Goal: Task Accomplishment & Management: Manage account settings

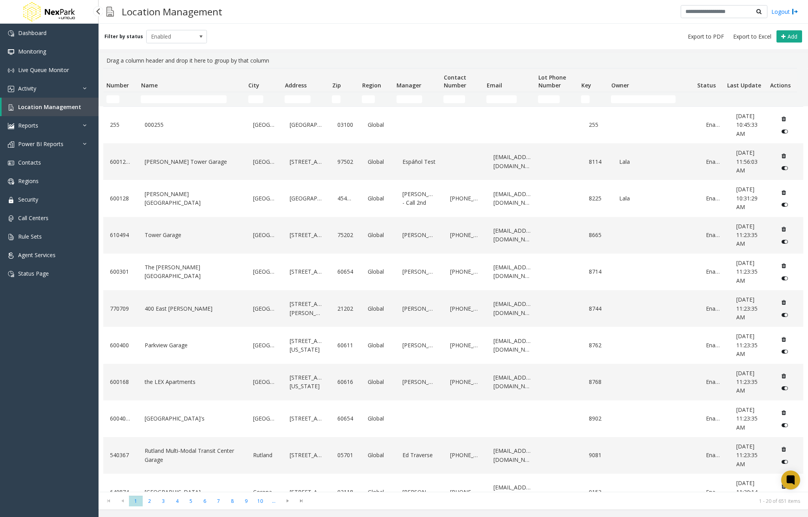
click at [48, 106] on span "Location Management" at bounding box center [49, 106] width 63 height 7
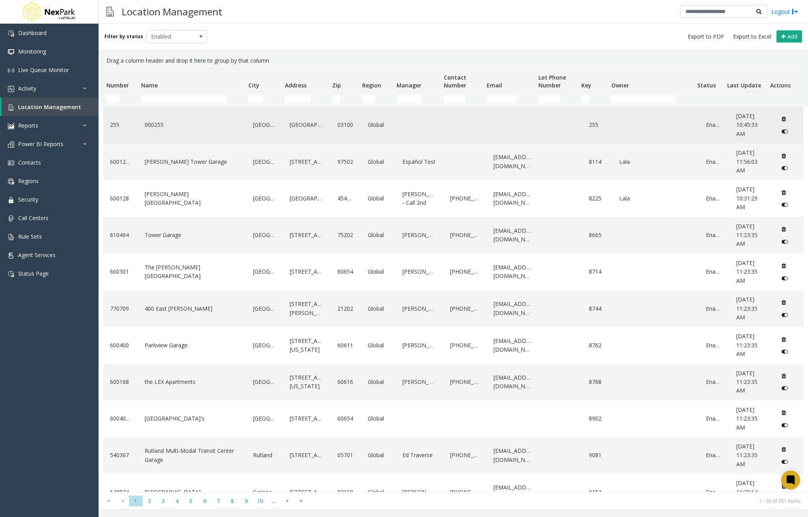
click at [148, 128] on link "000255" at bounding box center [192, 125] width 99 height 13
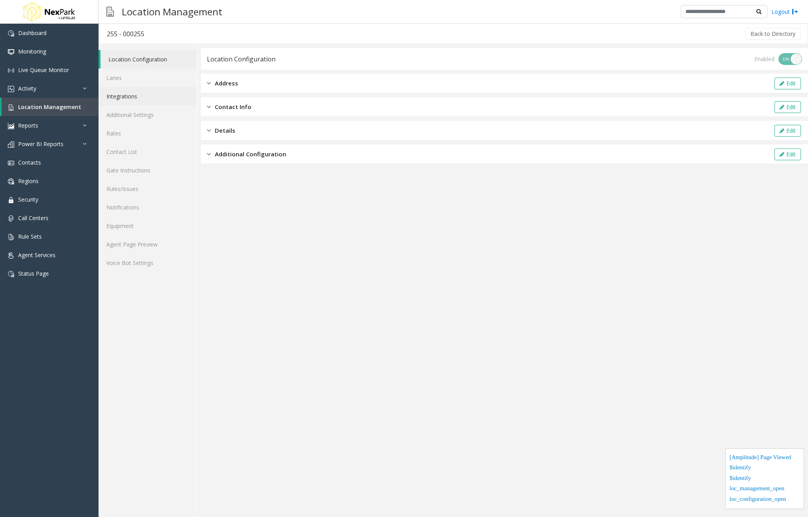
click at [138, 92] on link "Integrations" at bounding box center [148, 96] width 98 height 19
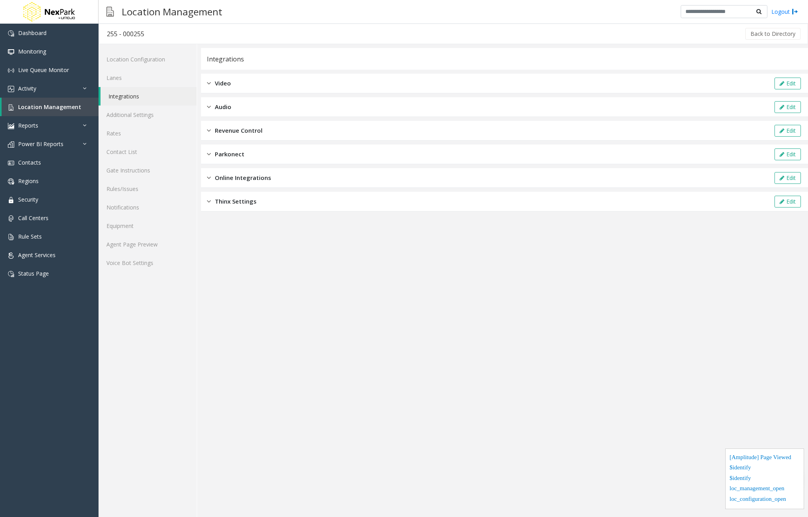
click at [272, 179] on div "Online Integrations Edit" at bounding box center [504, 178] width 607 height 20
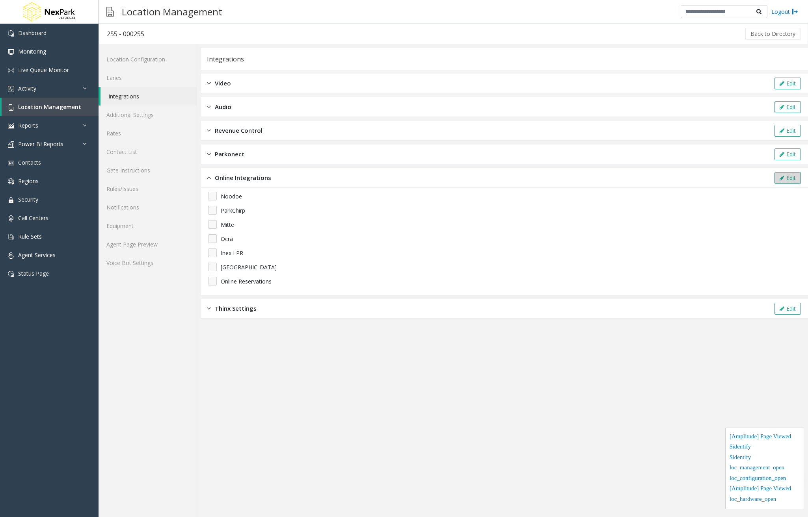
click at [786, 175] on button "Edit" at bounding box center [787, 178] width 26 height 12
click at [52, 109] on span "Location Management" at bounding box center [49, 106] width 63 height 7
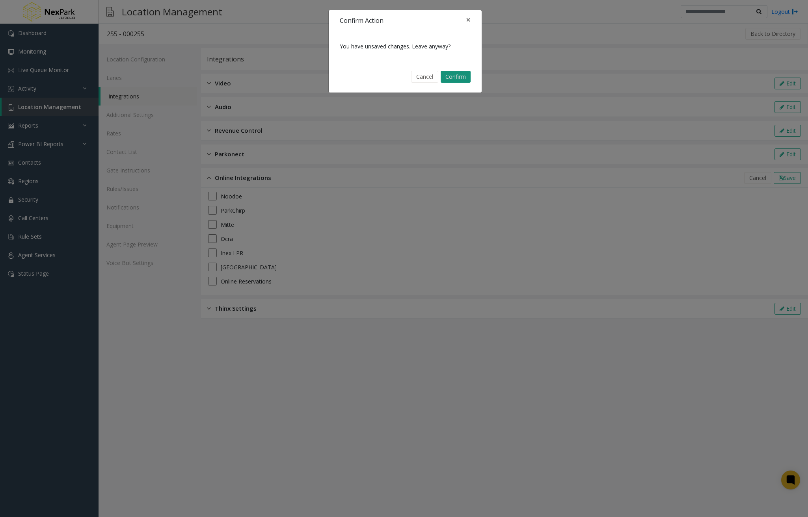
click at [455, 74] on button "Confirm" at bounding box center [456, 77] width 30 height 12
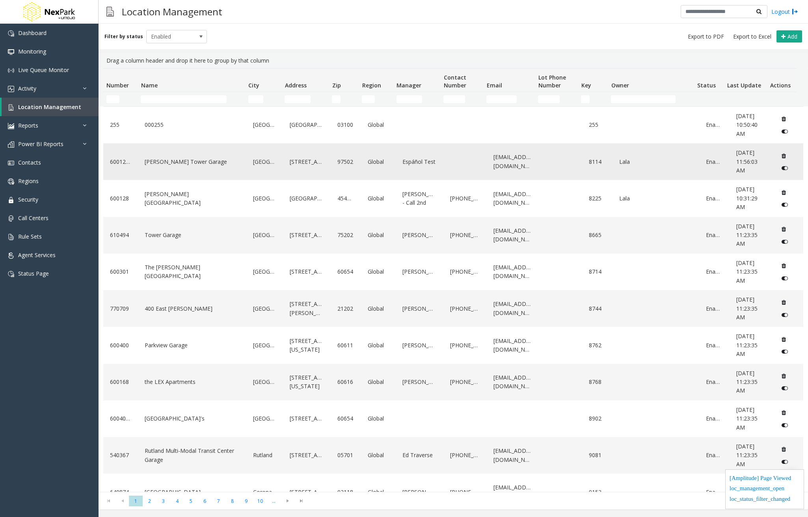
click at [175, 169] on div "[PERSON_NAME] Tower Garage" at bounding box center [192, 162] width 99 height 30
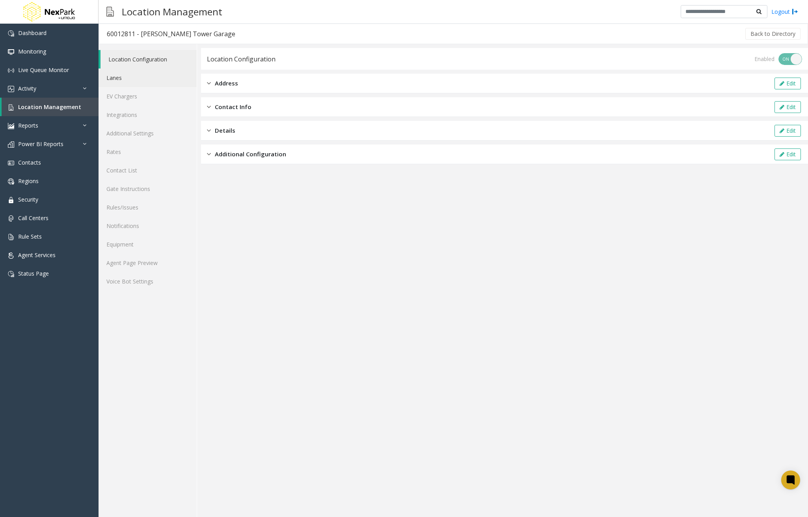
click at [143, 81] on link "Lanes" at bounding box center [148, 78] width 98 height 19
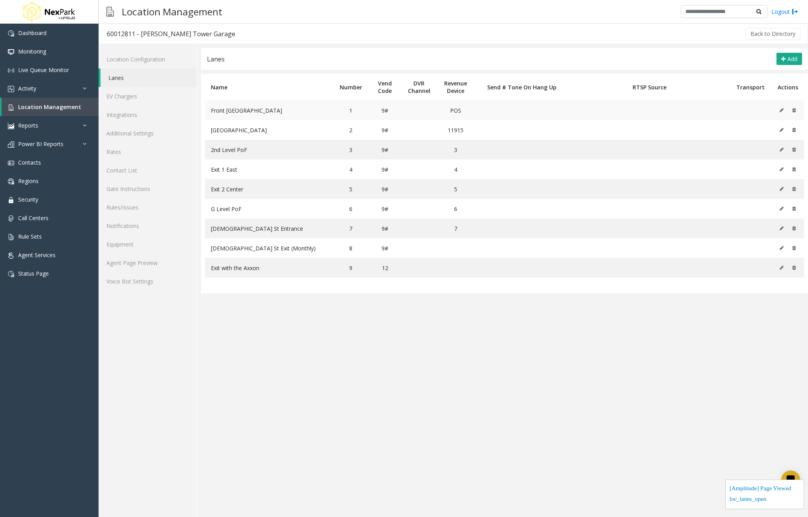
click at [781, 109] on icon at bounding box center [782, 110] width 4 height 5
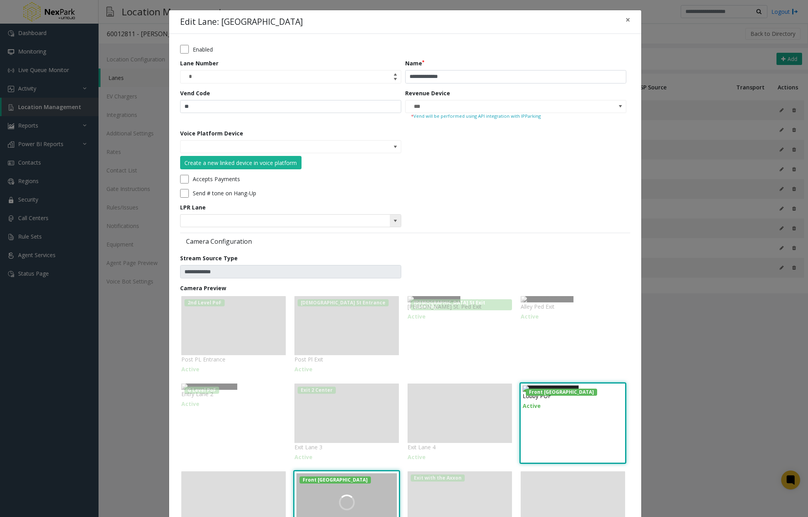
click at [392, 218] on span at bounding box center [395, 221] width 6 height 6
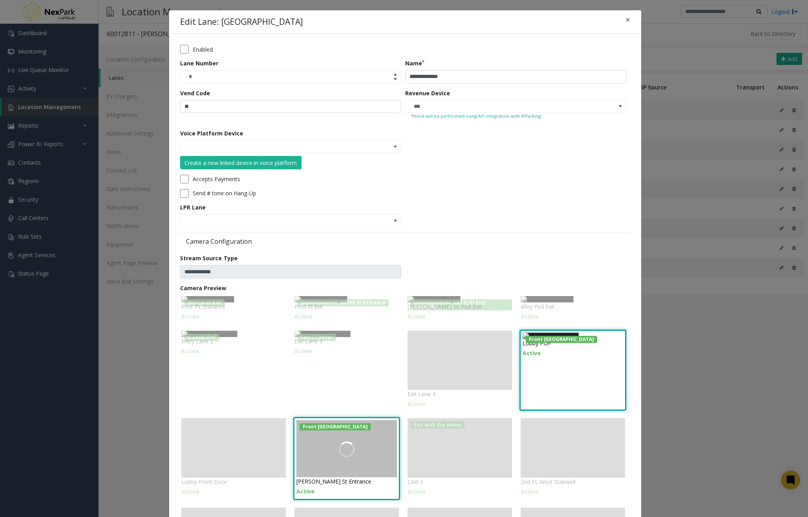
click at [526, 188] on form "**********" at bounding box center [405, 319] width 450 height 549
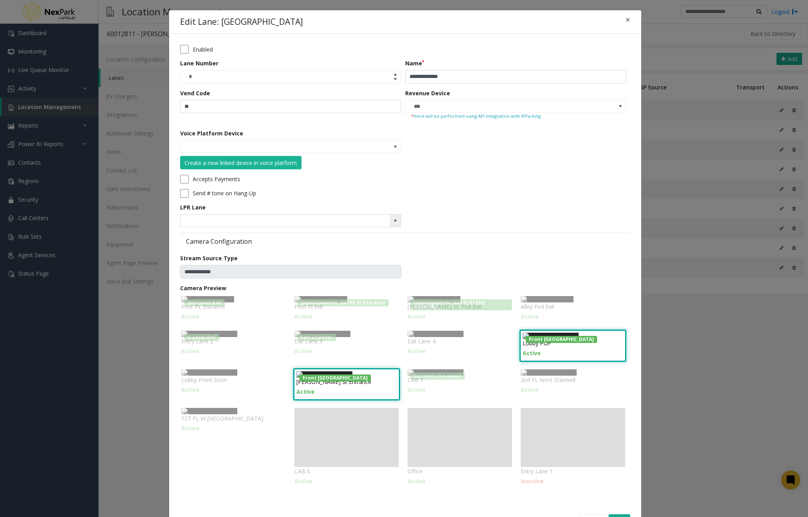
click at [392, 221] on span at bounding box center [395, 221] width 6 height 6
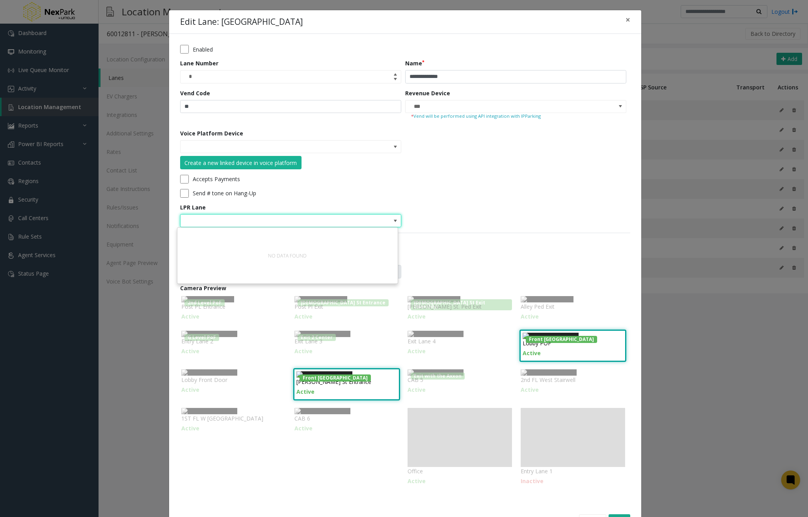
click at [292, 255] on div "NO DATA FOUND" at bounding box center [287, 255] width 47 height 15
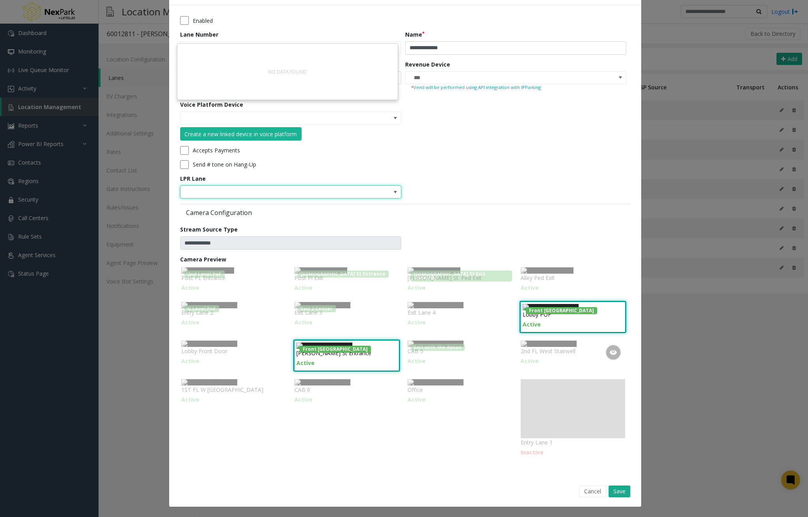
scroll to position [187, 0]
click at [621, 492] on button "Save" at bounding box center [619, 492] width 22 height 12
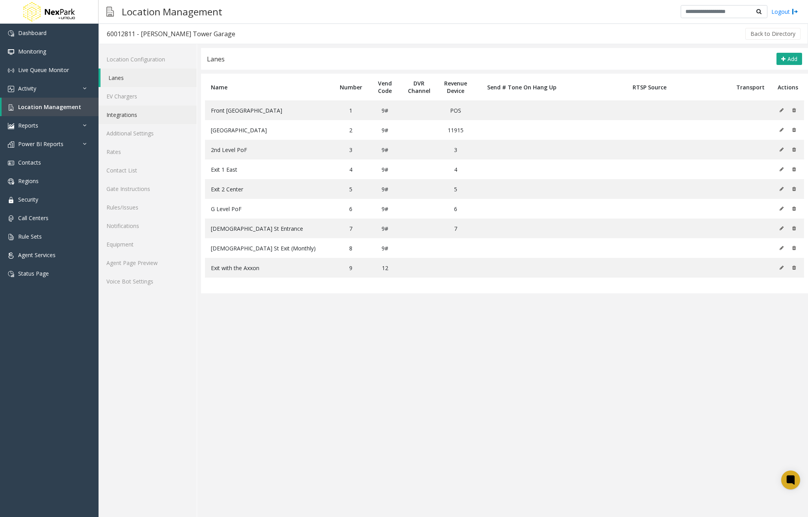
click at [156, 123] on link "Integrations" at bounding box center [148, 115] width 98 height 19
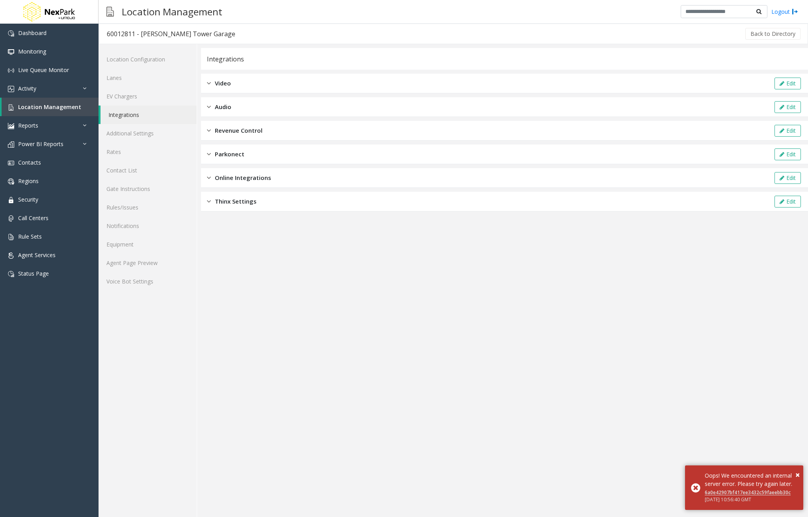
click at [247, 176] on span "Online Integrations" at bounding box center [243, 177] width 56 height 9
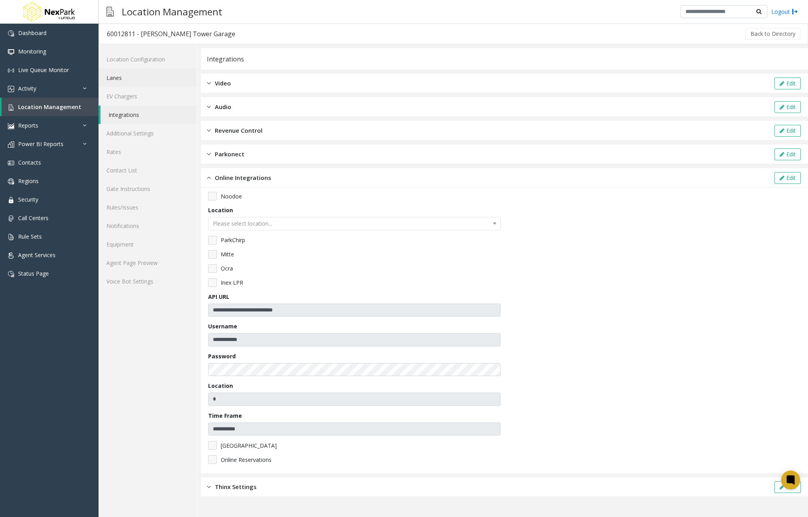
click at [135, 79] on link "Lanes" at bounding box center [148, 78] width 98 height 19
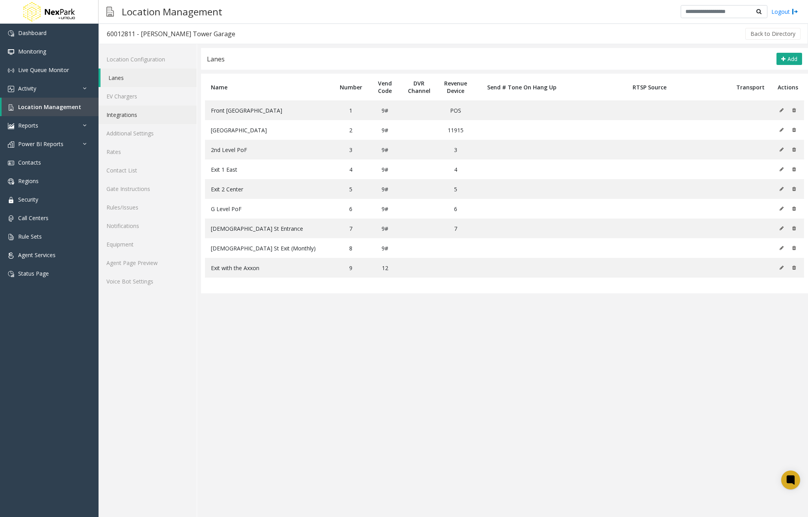
click at [143, 118] on link "Integrations" at bounding box center [148, 115] width 98 height 19
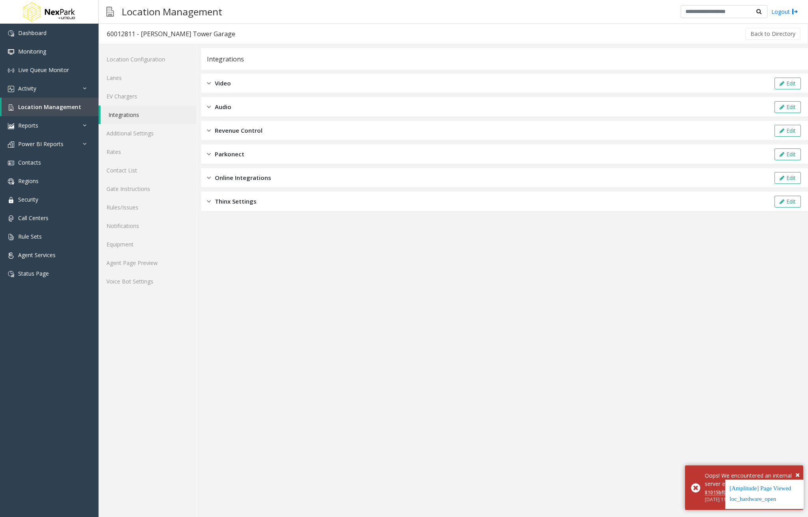
click at [279, 182] on div "Online Integrations Edit" at bounding box center [504, 178] width 607 height 20
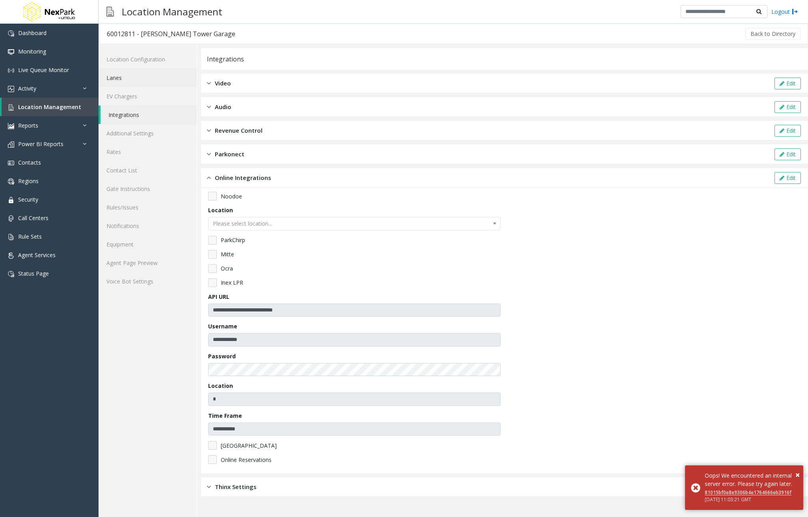
click at [124, 73] on link "Lanes" at bounding box center [148, 78] width 98 height 19
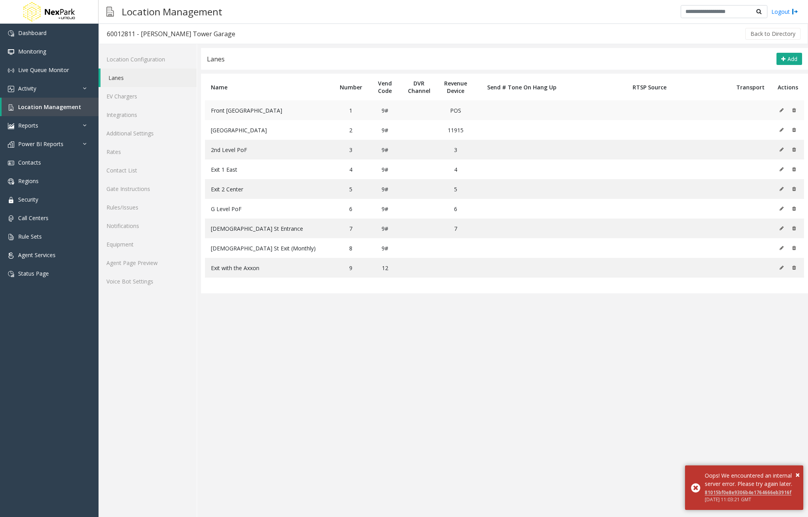
click at [778, 110] on td at bounding box center [787, 110] width 33 height 20
click at [783, 110] on icon at bounding box center [782, 110] width 4 height 5
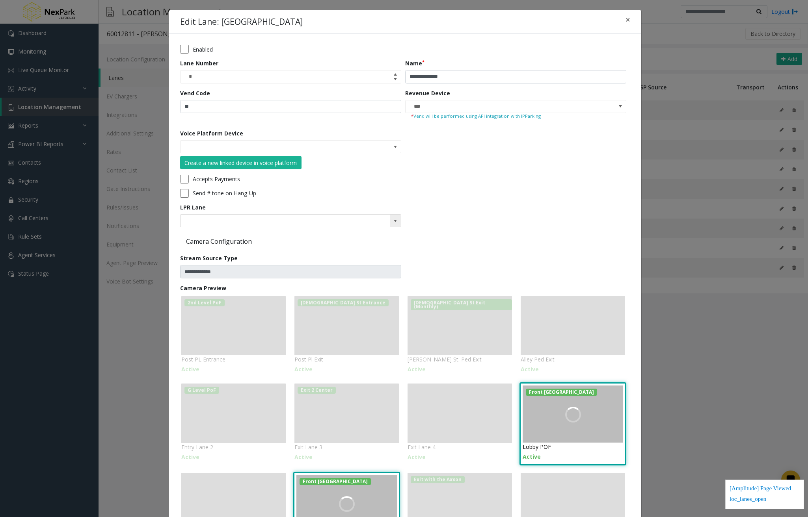
click at [395, 220] on span at bounding box center [395, 221] width 6 height 6
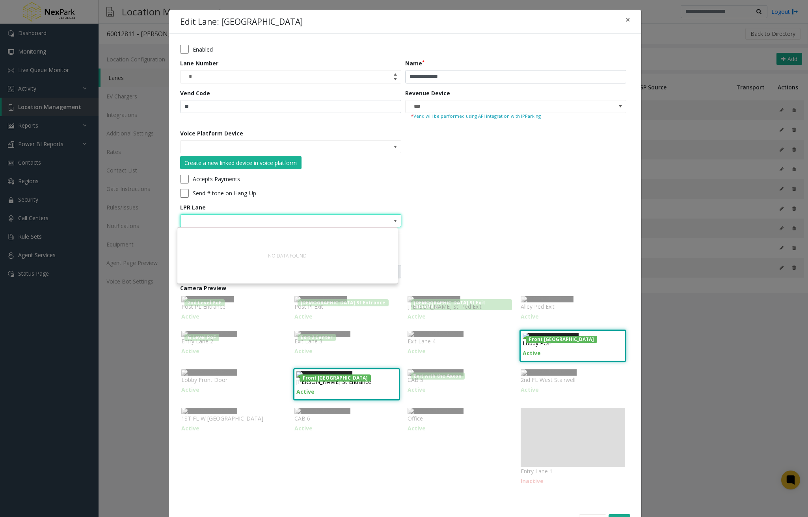
click at [566, 162] on form "**********" at bounding box center [405, 269] width 450 height 449
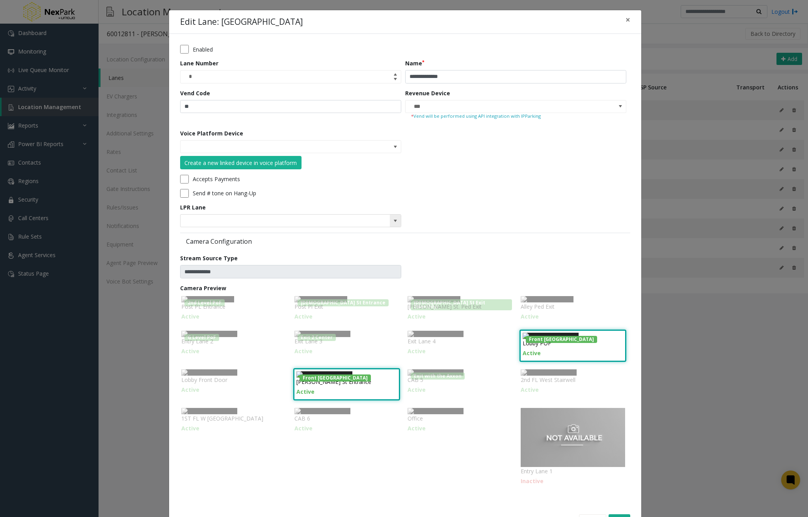
click at [392, 220] on span at bounding box center [395, 221] width 6 height 6
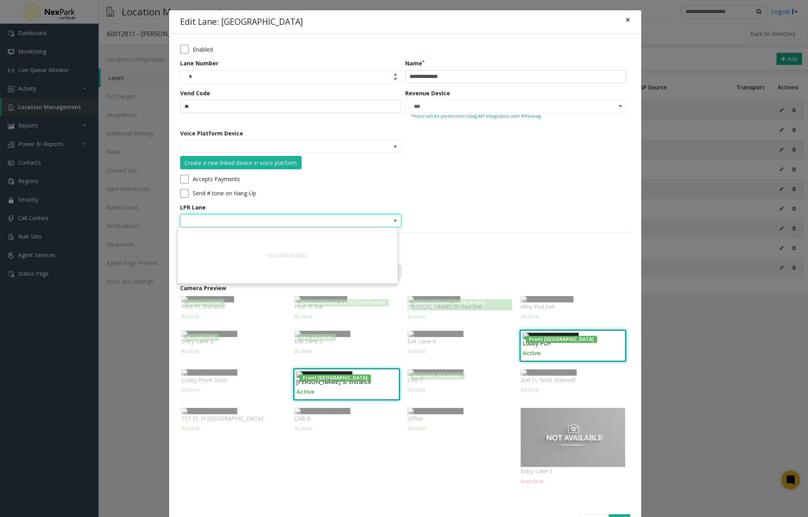
click at [627, 16] on button "×" at bounding box center [628, 19] width 16 height 19
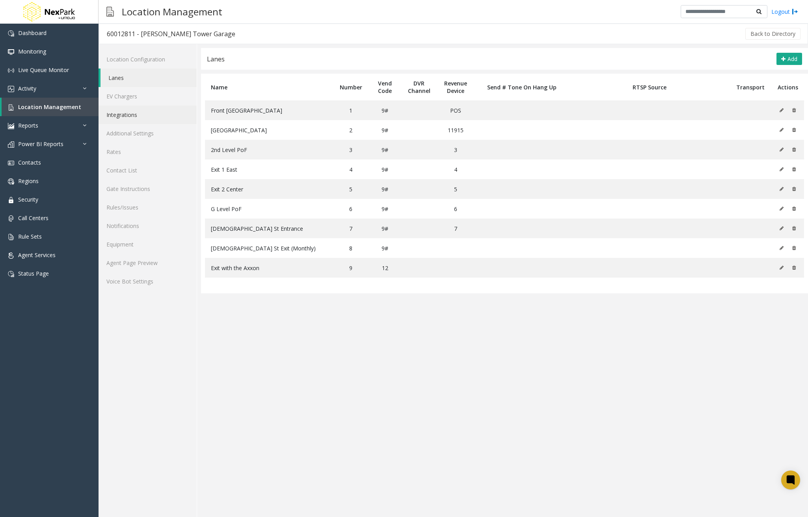
click at [139, 117] on link "Integrations" at bounding box center [148, 115] width 98 height 19
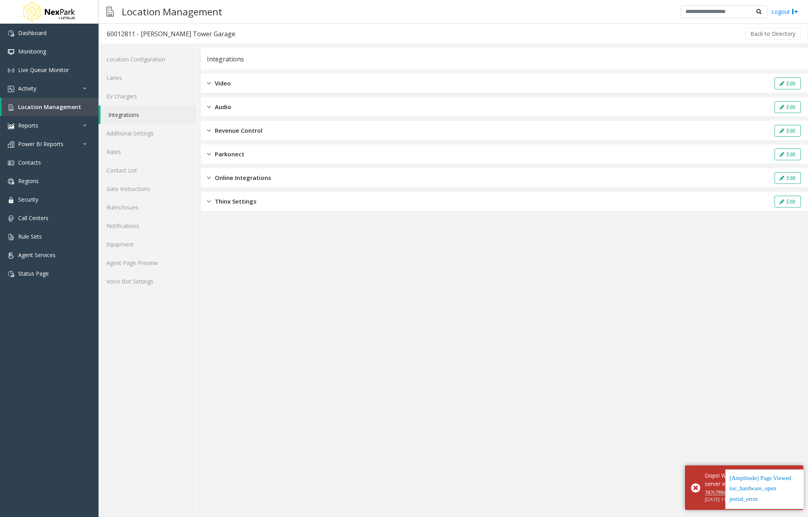
click at [273, 172] on div "Online Integrations Edit" at bounding box center [504, 178] width 607 height 20
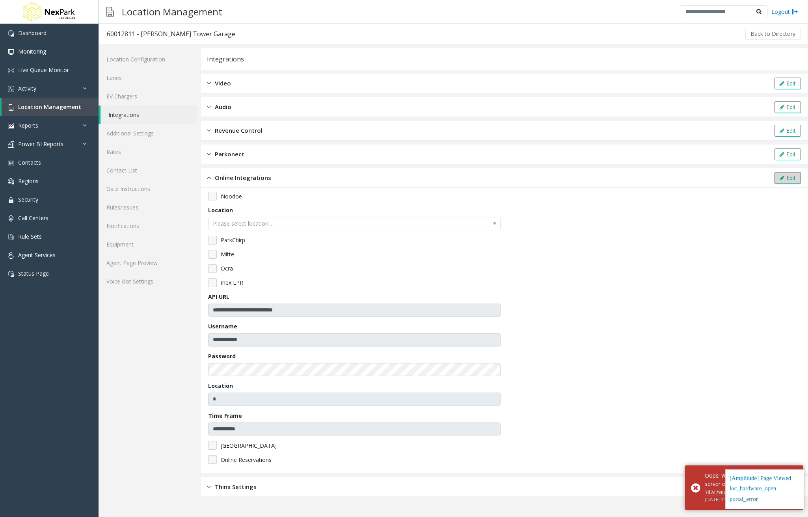
click at [790, 180] on button "Edit" at bounding box center [787, 178] width 26 height 12
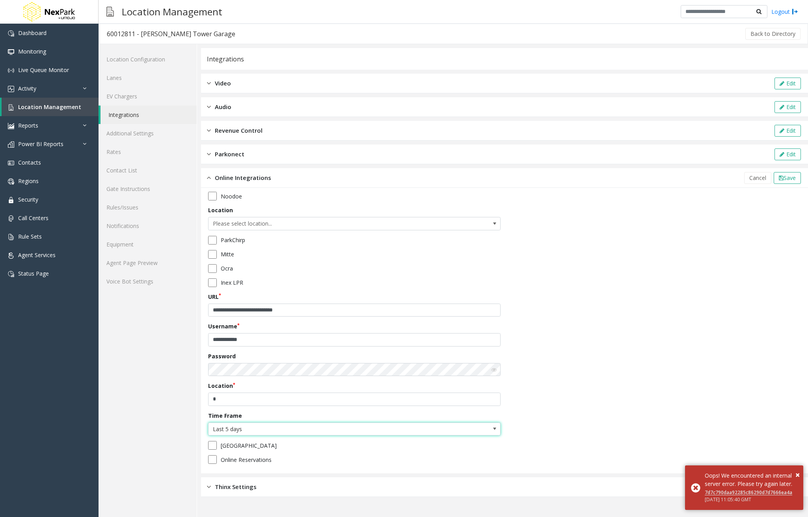
click at [495, 428] on span at bounding box center [494, 429] width 6 height 6
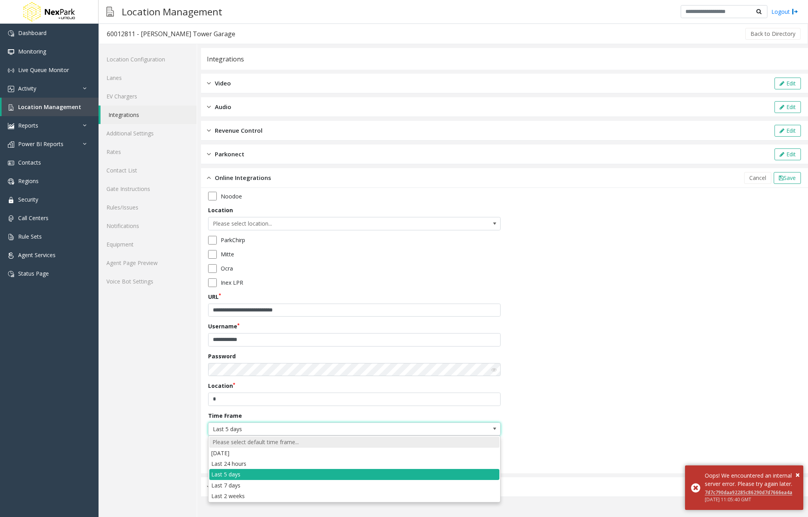
click at [374, 445] on div "Please select default time frame..." at bounding box center [354, 442] width 290 height 11
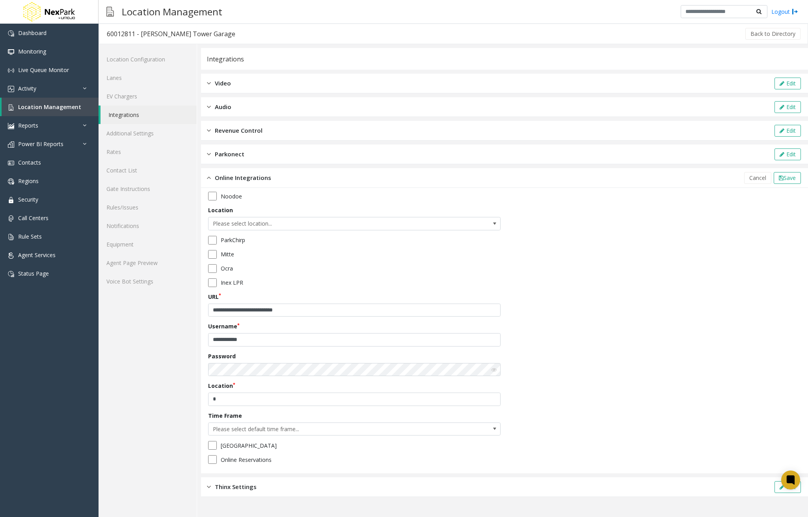
click at [608, 357] on div "**********" at bounding box center [504, 331] width 593 height 278
click at [789, 177] on span "Save" at bounding box center [789, 177] width 12 height 7
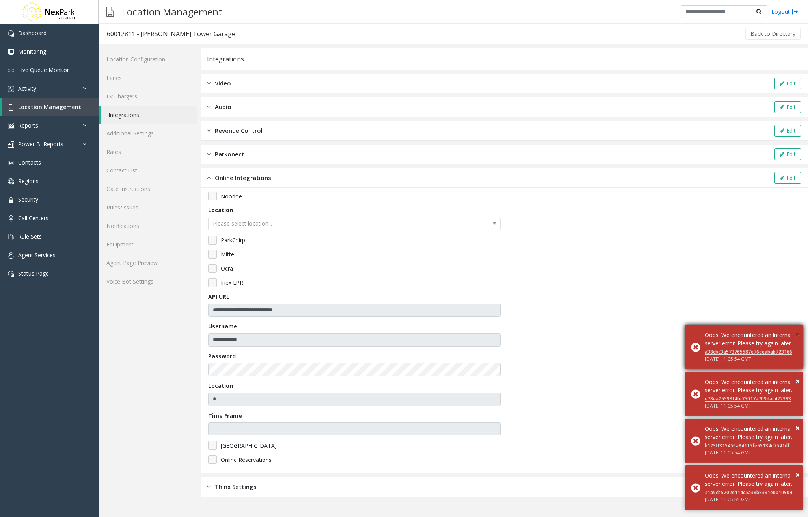
click at [797, 329] on span "×" at bounding box center [797, 334] width 4 height 11
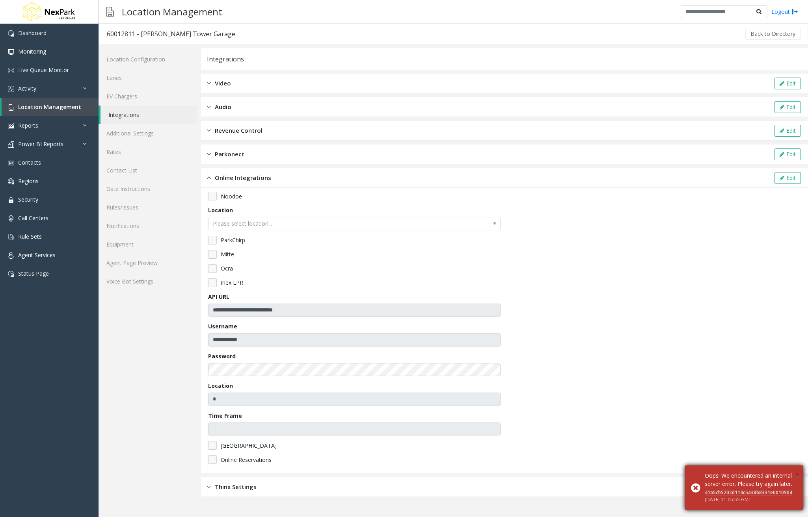
click at [795, 470] on span "×" at bounding box center [797, 475] width 4 height 11
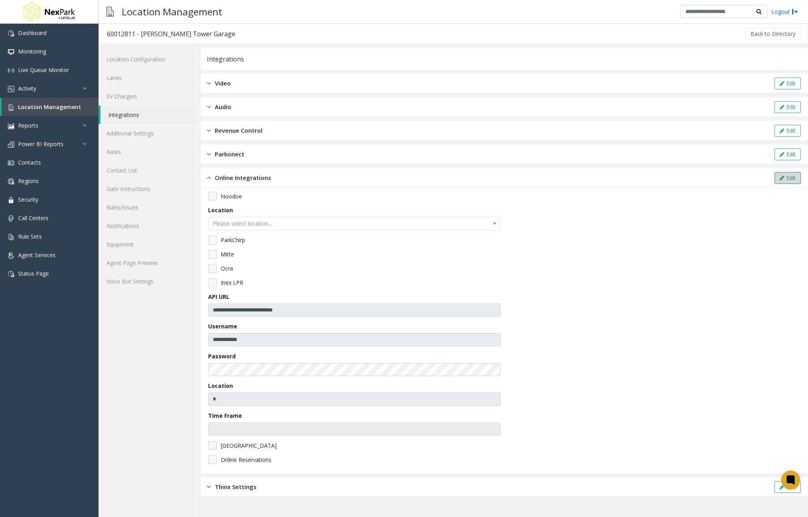
click at [795, 181] on button "Edit" at bounding box center [787, 178] width 26 height 12
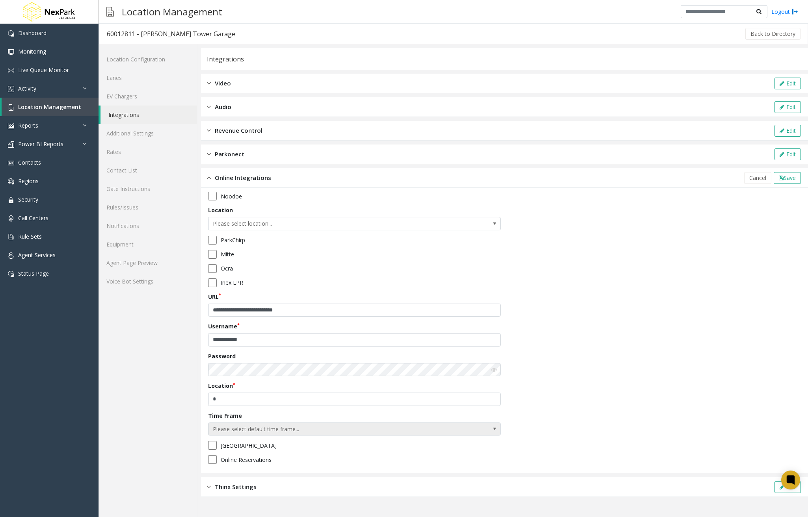
click at [495, 430] on span at bounding box center [494, 429] width 6 height 6
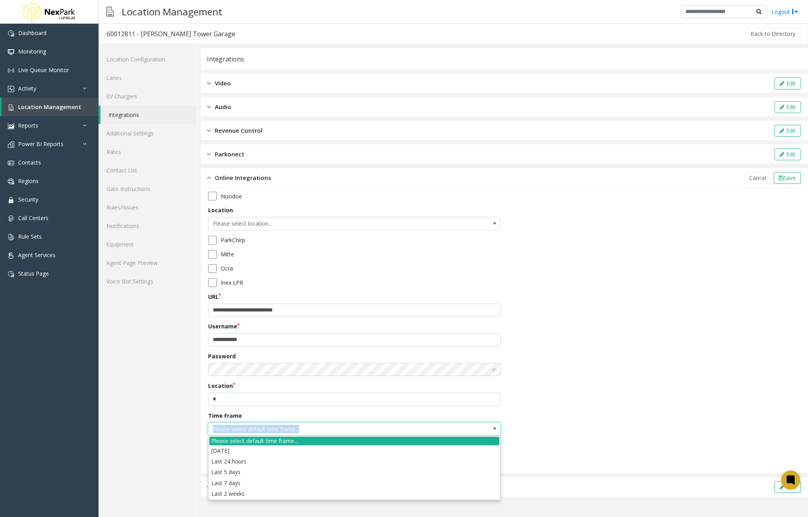
copy span "Please select default time frame..."
drag, startPoint x: 320, startPoint y: 431, endPoint x: 210, endPoint y: 428, distance: 110.0
click at [210, 428] on span "Please select default time frame..." at bounding box center [324, 429] width 233 height 13
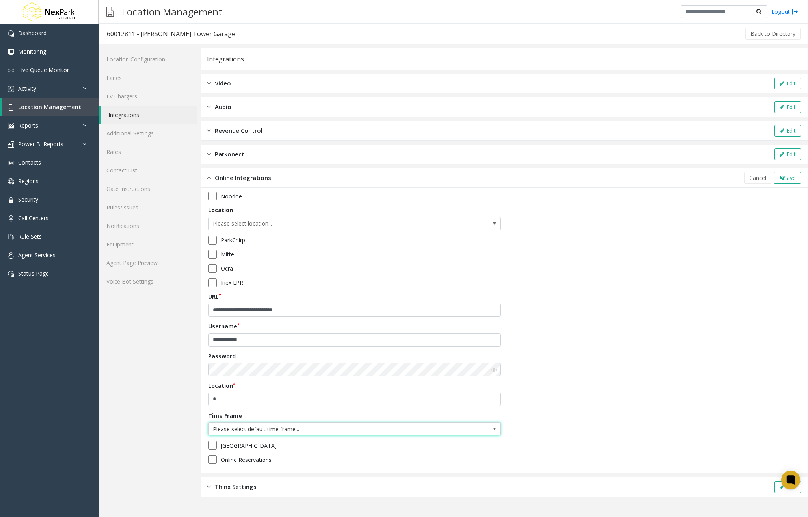
click at [685, 301] on div "**********" at bounding box center [504, 331] width 593 height 278
click at [383, 427] on span "Please select default time frame..." at bounding box center [324, 429] width 233 height 13
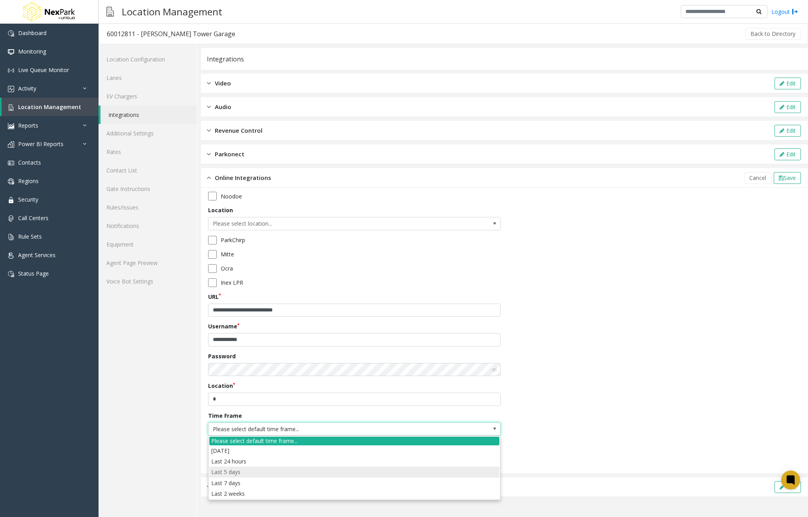
click at [320, 475] on days "Last 5 days" at bounding box center [354, 472] width 290 height 11
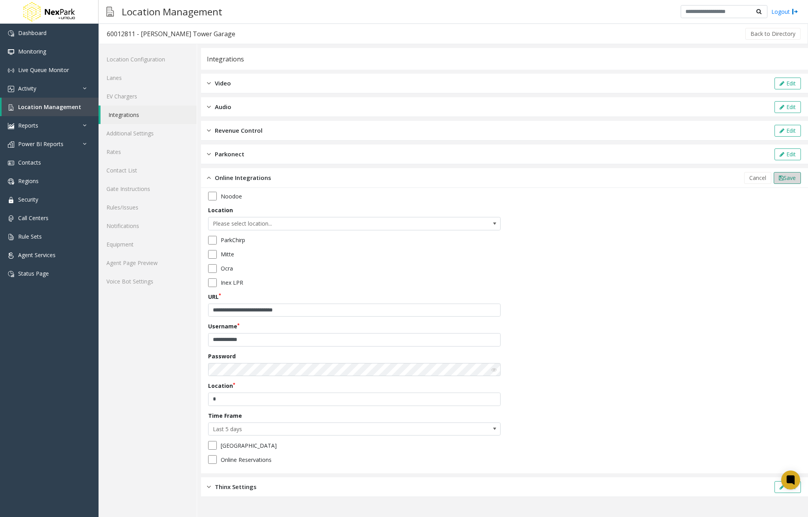
click at [784, 180] on span "Save" at bounding box center [789, 177] width 12 height 7
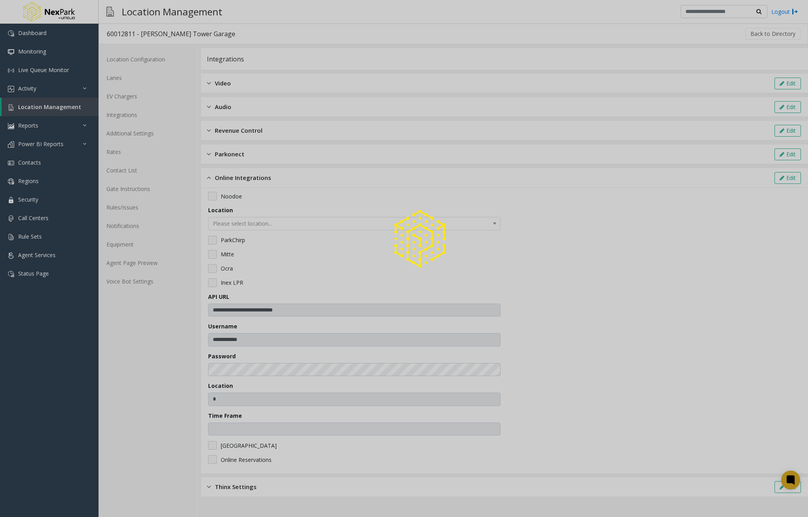
type input "**********"
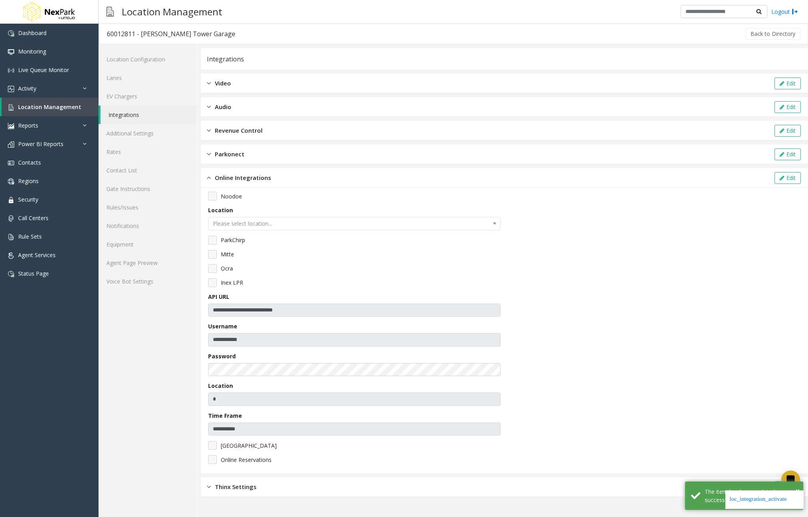
click at [289, 130] on div "Revenue Control Edit" at bounding box center [504, 131] width 607 height 20
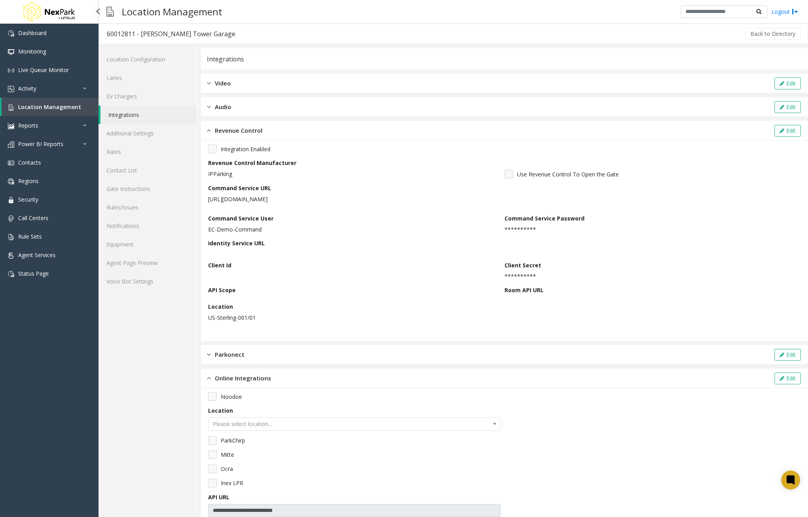
click at [56, 109] on span "Location Management" at bounding box center [49, 106] width 63 height 7
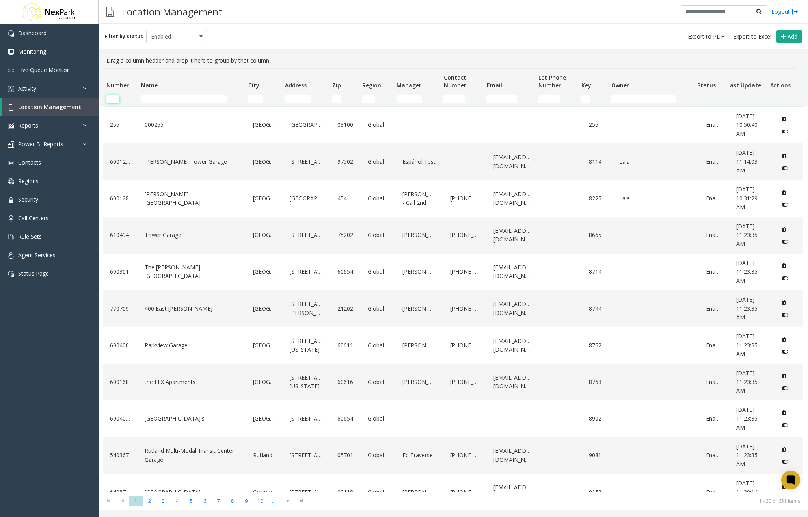
click at [110, 96] on input "Number Filter" at bounding box center [112, 99] width 13 height 8
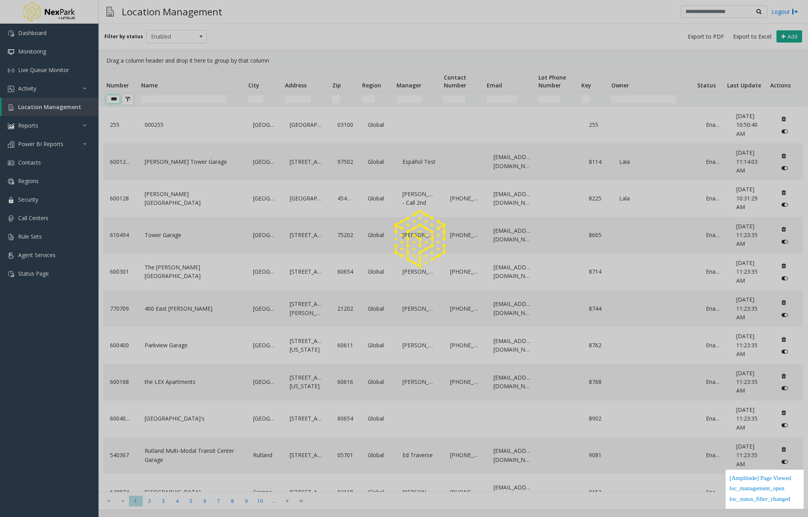
scroll to position [0, 1]
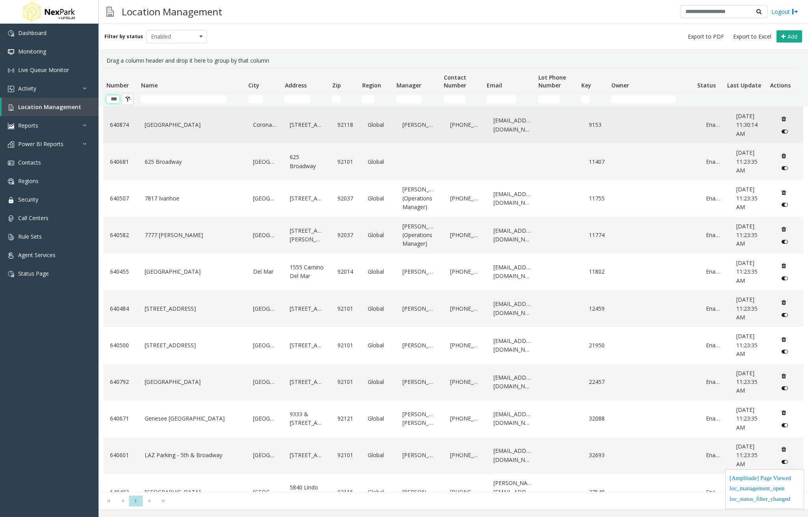
type input "***"
click at [162, 124] on link "[GEOGRAPHIC_DATA]" at bounding box center [192, 125] width 99 height 13
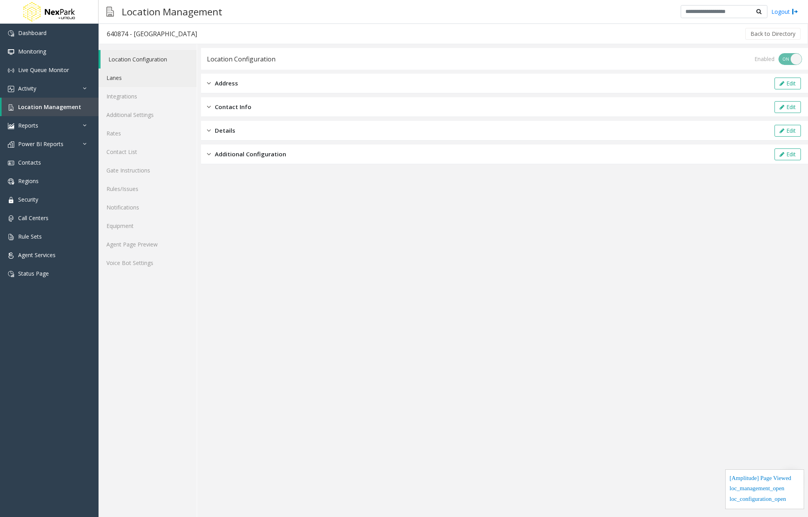
click at [125, 77] on link "Lanes" at bounding box center [148, 78] width 98 height 19
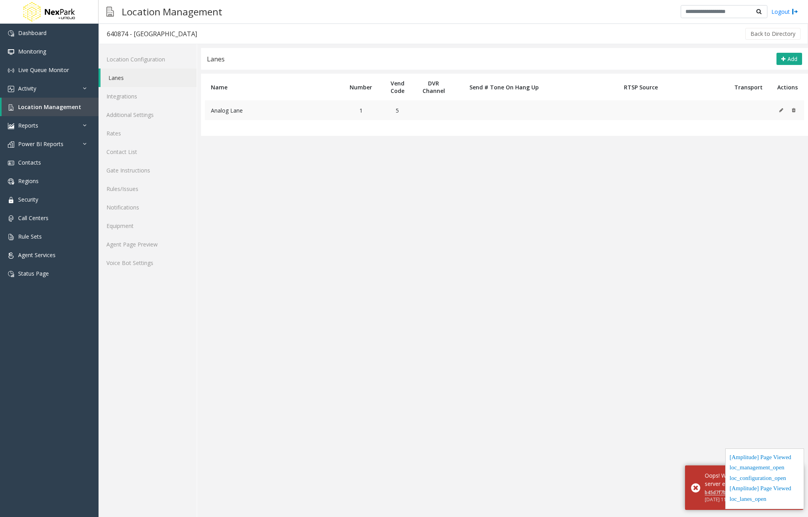
click at [781, 109] on icon at bounding box center [781, 110] width 4 height 5
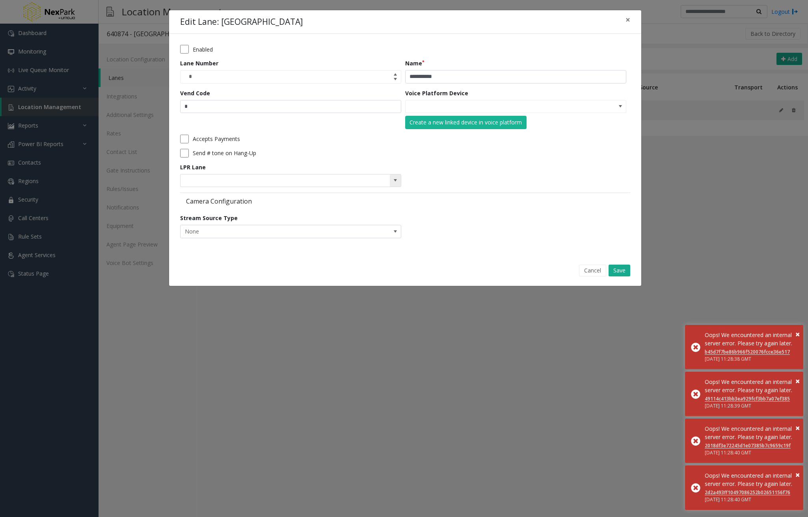
click at [397, 183] on span at bounding box center [395, 180] width 6 height 6
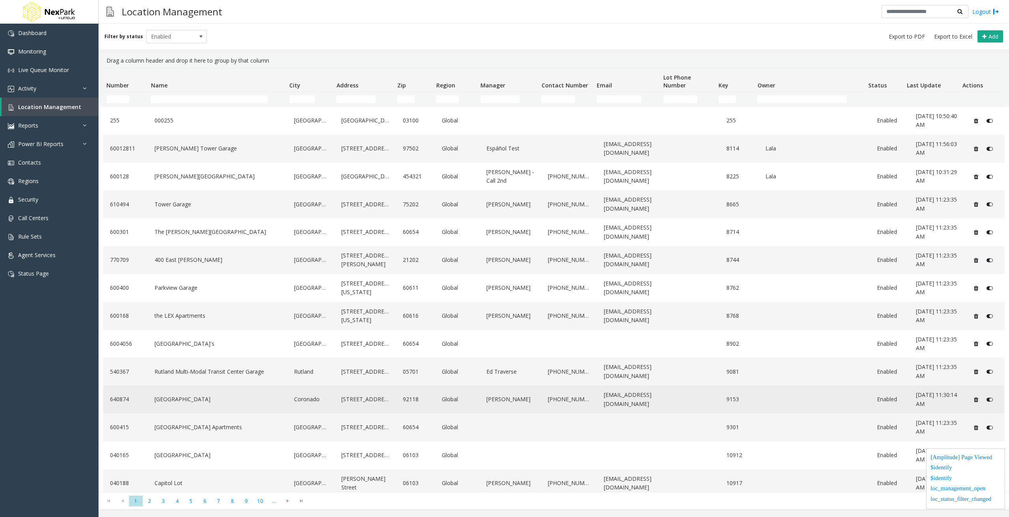
click at [230, 400] on link "[GEOGRAPHIC_DATA]" at bounding box center [218, 399] width 130 height 13
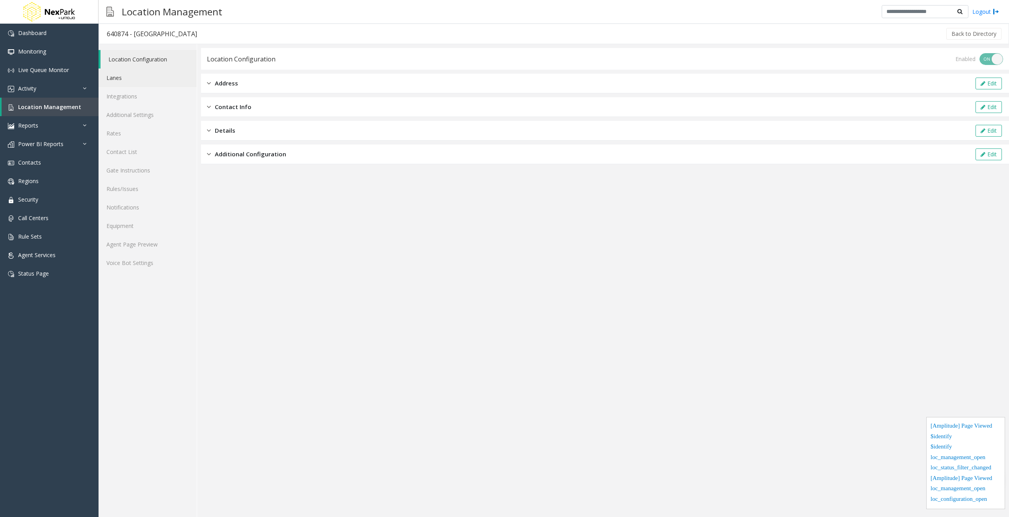
click at [122, 84] on link "Lanes" at bounding box center [148, 78] width 98 height 19
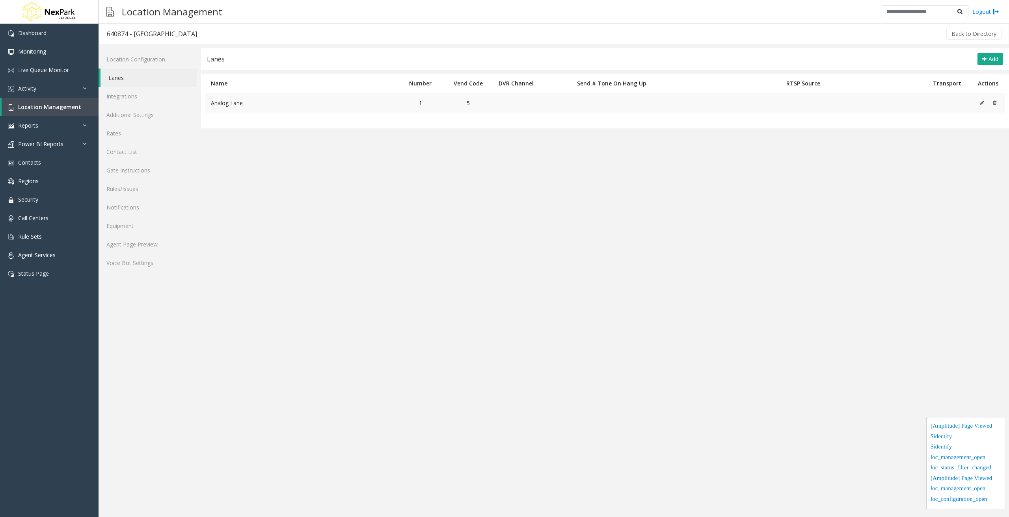
click at [808, 102] on button at bounding box center [984, 103] width 9 height 12
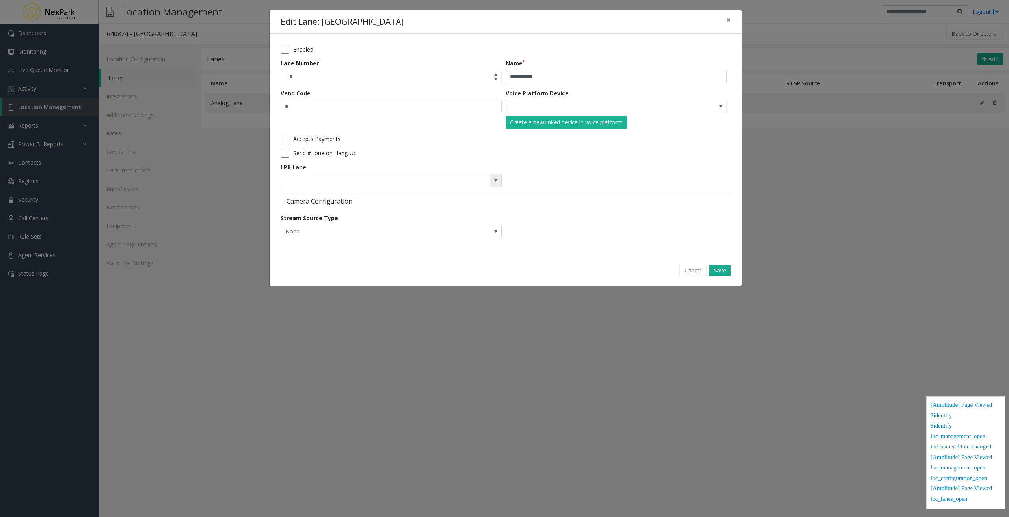
click at [491, 179] on span at bounding box center [495, 181] width 11 height 13
click at [705, 138] on div "Accepts Payments" at bounding box center [504, 139] width 446 height 9
click at [703, 269] on button "Cancel" at bounding box center [692, 271] width 27 height 12
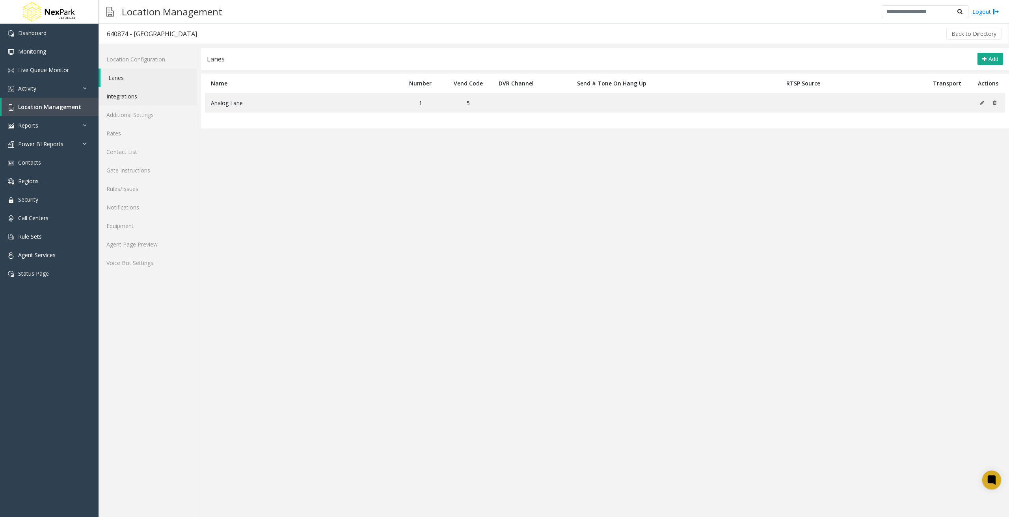
click at [139, 98] on link "Integrations" at bounding box center [148, 96] width 98 height 19
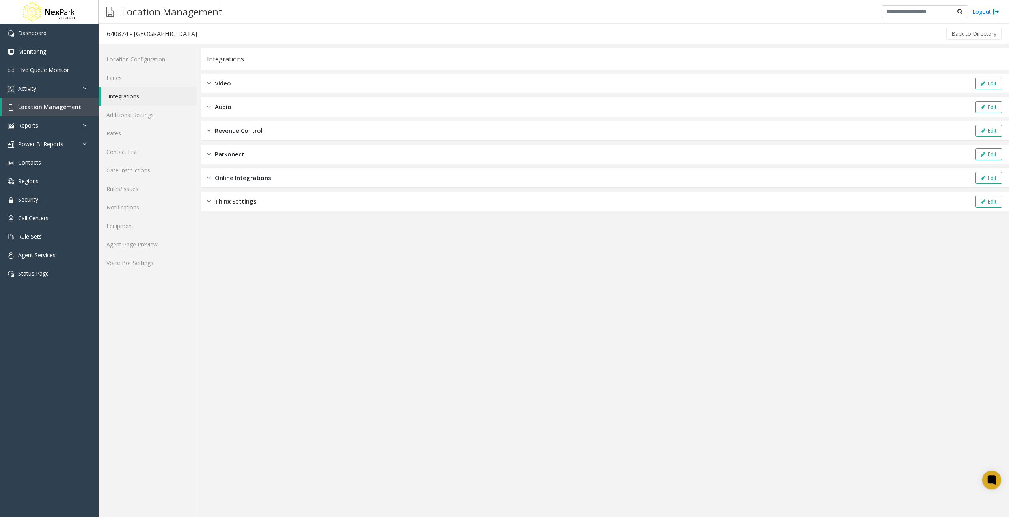
click at [254, 179] on span "Online Integrations" at bounding box center [243, 177] width 56 height 9
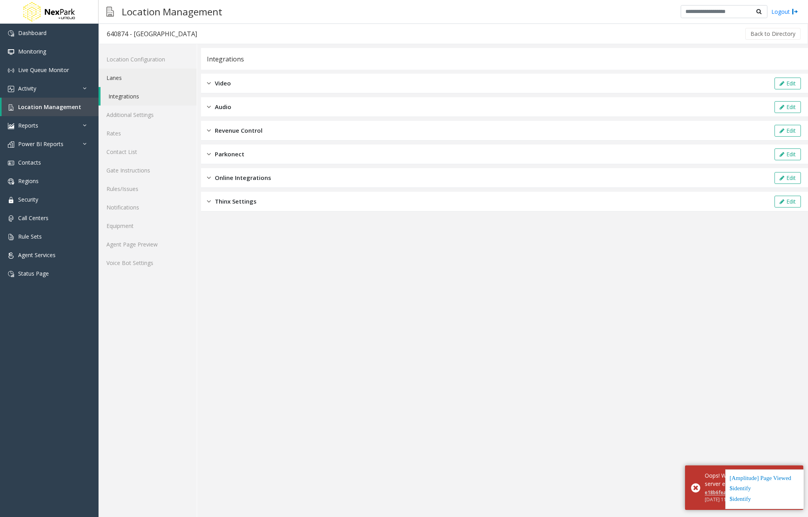
click at [135, 80] on link "Lanes" at bounding box center [148, 78] width 98 height 19
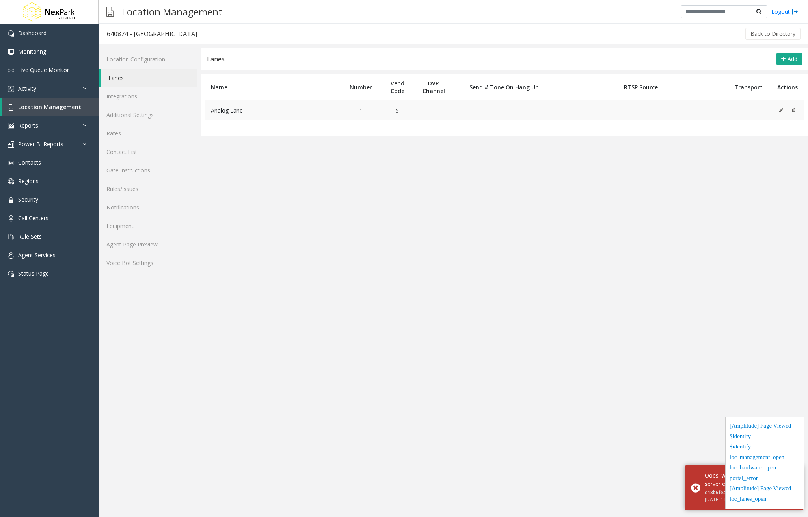
click at [781, 111] on icon at bounding box center [781, 110] width 4 height 5
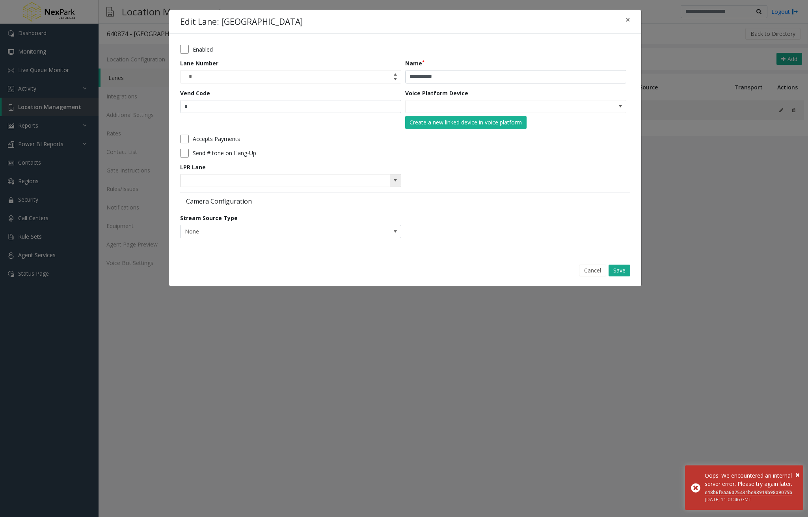
click at [396, 178] on span at bounding box center [395, 180] width 6 height 6
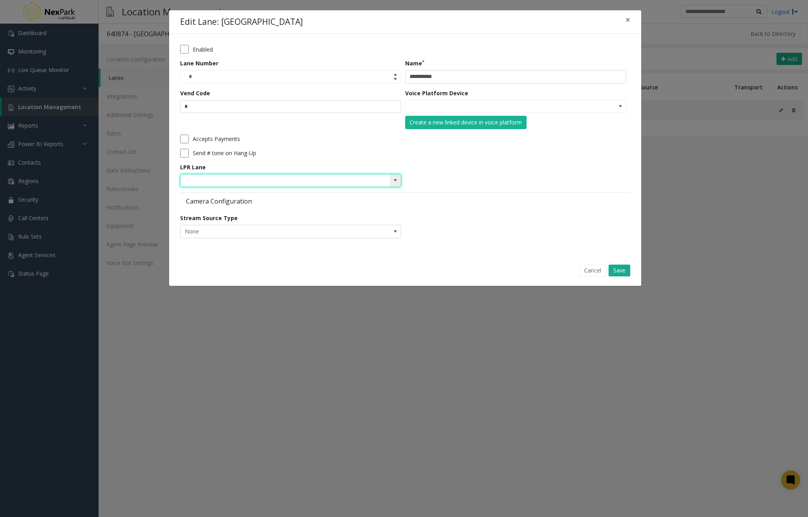
click at [398, 177] on span at bounding box center [395, 181] width 11 height 13
